Goal: Information Seeking & Learning: Learn about a topic

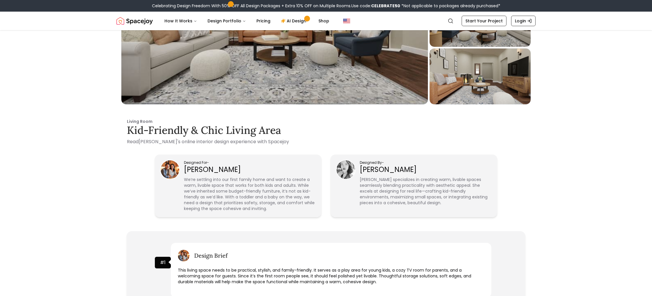
scroll to position [104, 0]
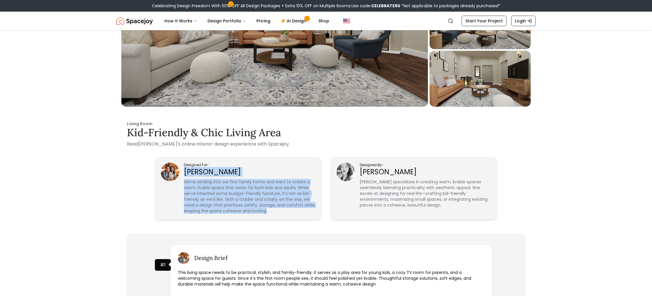
drag, startPoint x: 185, startPoint y: 169, endPoint x: 314, endPoint y: 212, distance: 135.4
click at [321, 211] on div "Designed For - [PERSON_NAME] We’re settling into our first family home and want…" at bounding box center [238, 188] width 166 height 63
click at [223, 183] on p "We’re settling into our first family home and want to create a warm, livable sp…" at bounding box center [249, 196] width 131 height 35
drag, startPoint x: 196, startPoint y: 182, endPoint x: 273, endPoint y: 202, distance: 79.4
click at [273, 202] on p "We’re settling into our first family home and want to create a warm, livable sp…" at bounding box center [249, 196] width 131 height 35
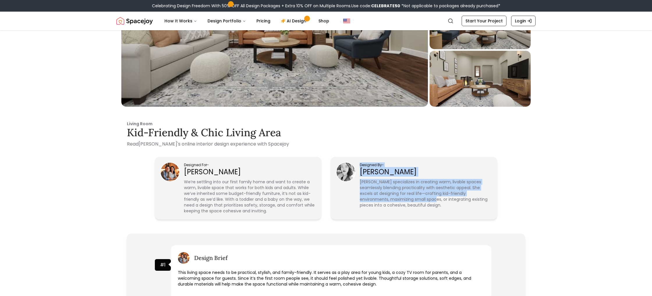
drag, startPoint x: 327, startPoint y: 171, endPoint x: 417, endPoint y: 202, distance: 94.4
click at [417, 202] on div "Designed For - [PERSON_NAME] We’re settling into our first family home and want…" at bounding box center [326, 188] width 342 height 63
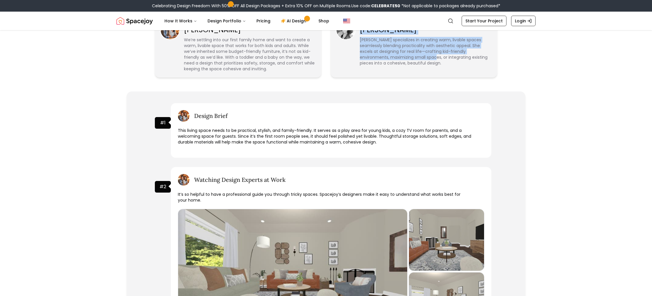
scroll to position [260, 0]
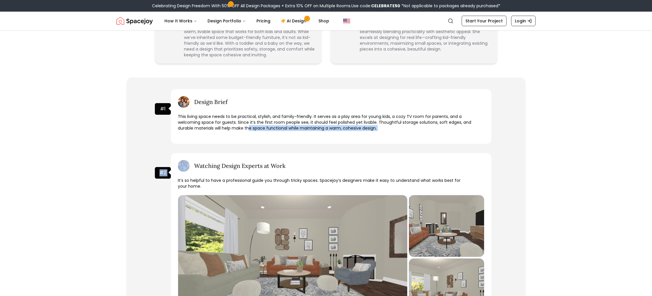
drag, startPoint x: 239, startPoint y: 159, endPoint x: 262, endPoint y: 172, distance: 26.2
click at [257, 169] on div "# 1 Design Brief This living space needs to be practical, stylish, and family-f…" at bounding box center [326, 286] width 342 height 413
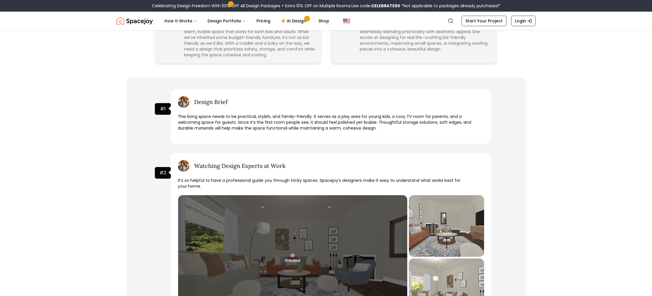
click at [294, 198] on div "Preview" at bounding box center [292, 258] width 229 height 126
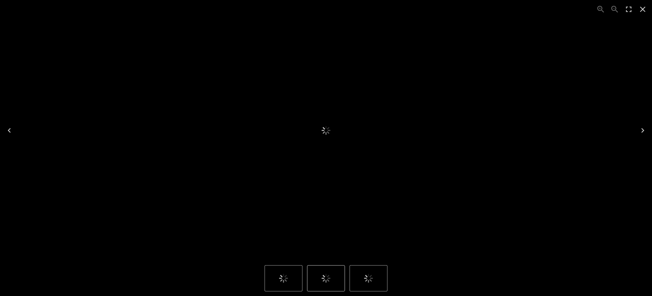
click at [362, 129] on img "1 of 3" at bounding box center [325, 131] width 291 height 164
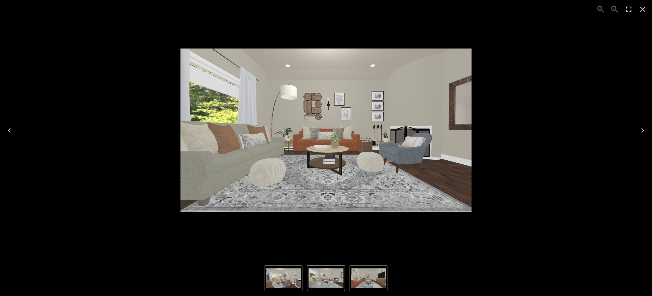
click at [335, 274] on img "1 of 3" at bounding box center [325, 279] width 35 height 20
click at [364, 273] on img "2 of 3" at bounding box center [368, 279] width 35 height 20
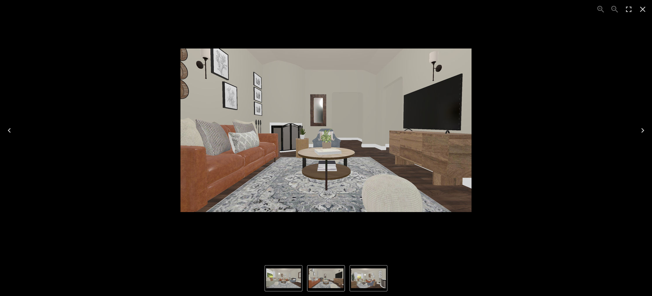
click at [326, 280] on img "2 of 3" at bounding box center [325, 279] width 35 height 20
click at [348, 278] on nav "Thumbnails" at bounding box center [325, 279] width 123 height 26
click at [444, 241] on div "2 of 3" at bounding box center [326, 131] width 642 height 252
click at [642, 10] on icon "Close" at bounding box center [642, 9] width 9 height 9
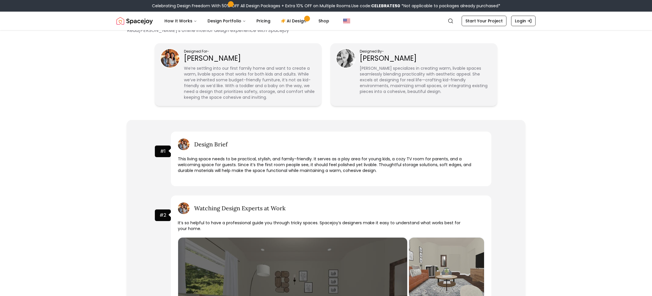
scroll to position [0, 0]
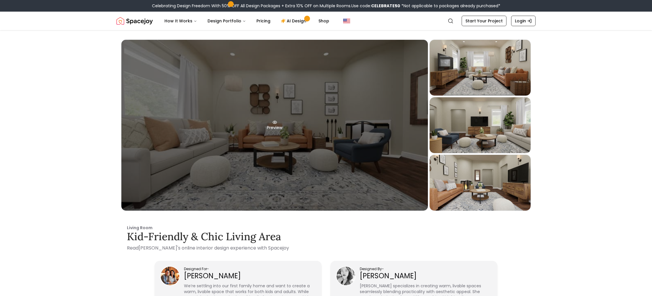
click at [352, 130] on div "Preview" at bounding box center [274, 125] width 306 height 171
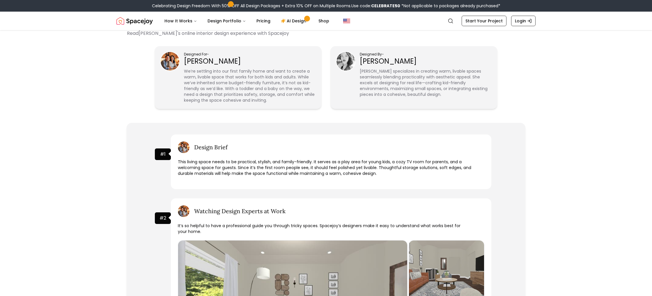
scroll to position [376, 0]
